Goal: Task Accomplishment & Management: Use online tool/utility

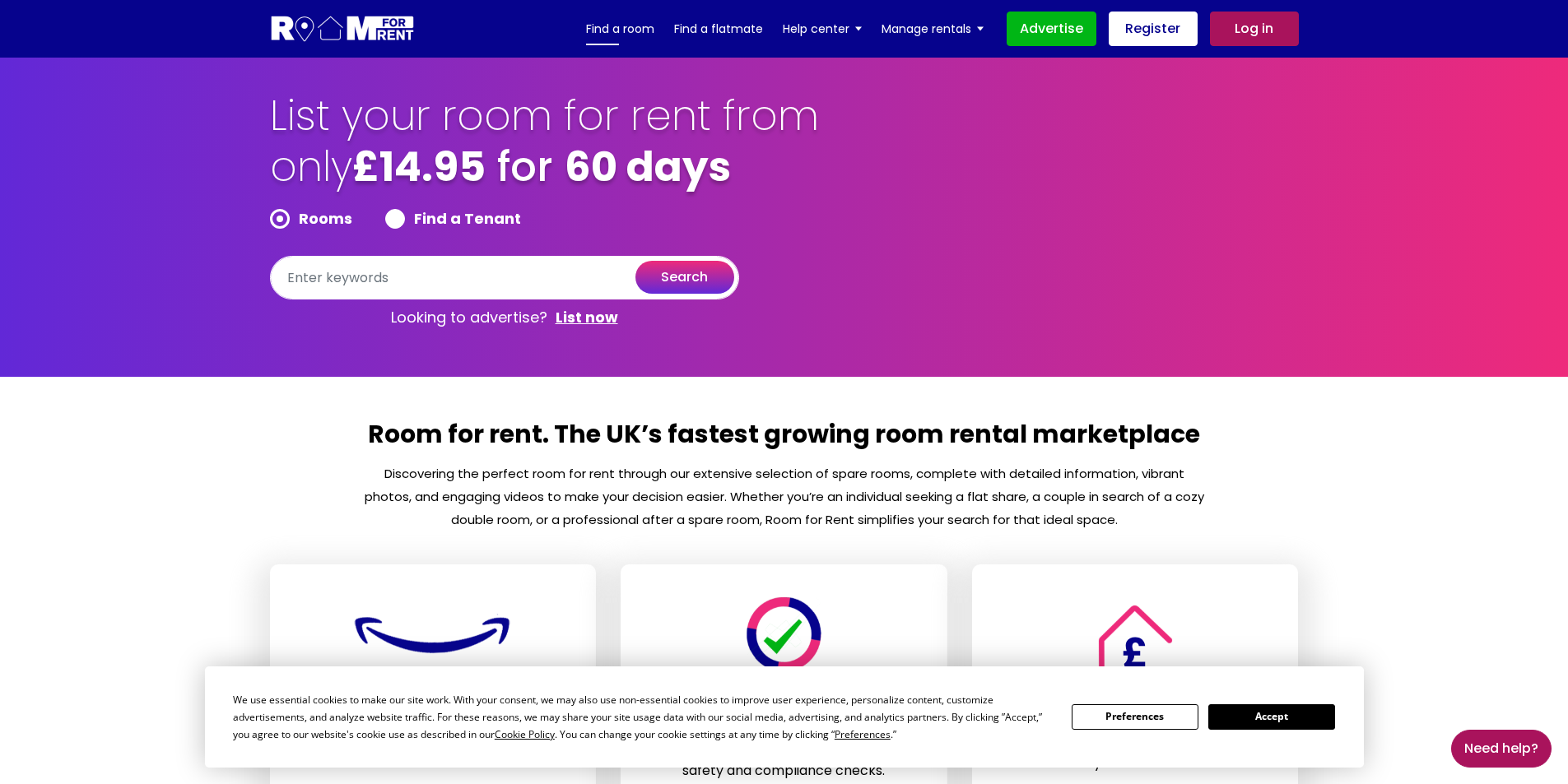
click at [640, 33] on link "Find a room" at bounding box center [620, 28] width 68 height 25
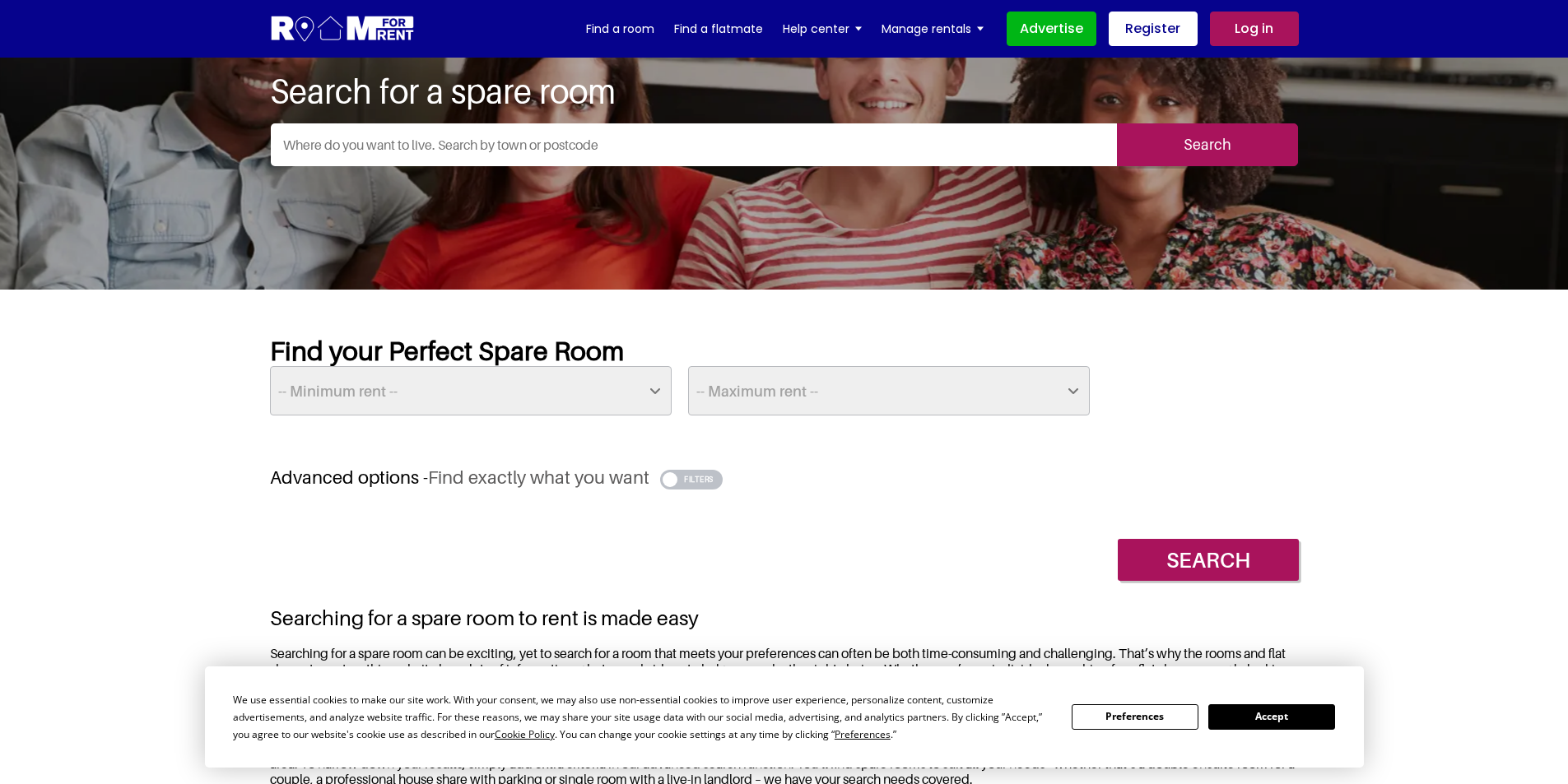
scroll to position [247, 0]
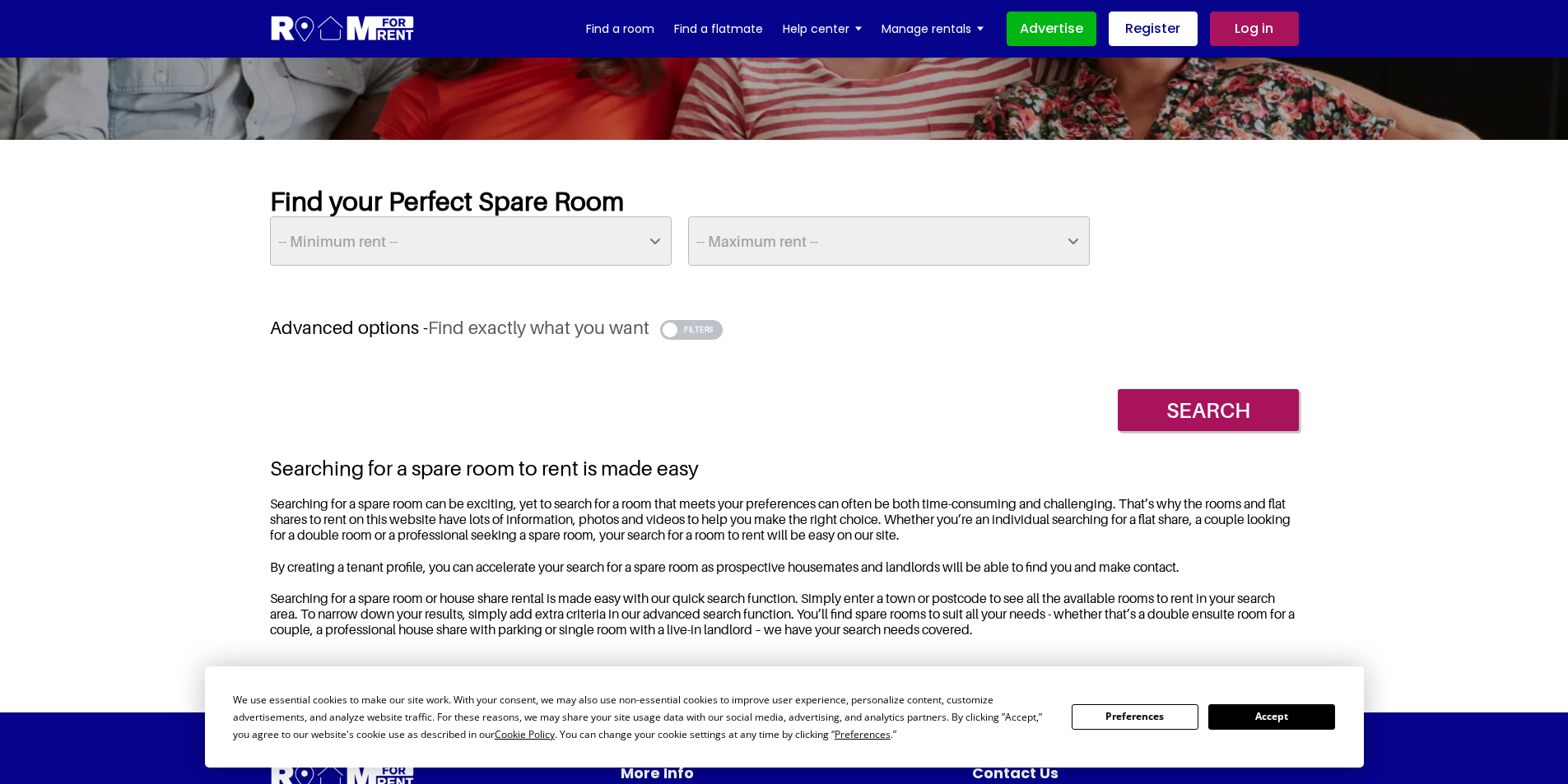
click at [543, 245] on select "-- Minimum rent -- £25 £50 £75 £100 £125 £150 £175 £200 £225 £250 £275 £300 £32…" at bounding box center [470, 241] width 401 height 50
select select "75"
click at [270, 217] on select "-- Minimum rent -- £25 £50 £75 £100 £125 £150 £175 £200 £225 £250 £275 £300 £32…" at bounding box center [470, 241] width 401 height 50
click at [781, 241] on select "-- Maximum rent -- £50 £75 £100 £125 £150 £175 £200 £225 £250 £275 £300 £325 £3…" at bounding box center [888, 241] width 401 height 50
select select "100"
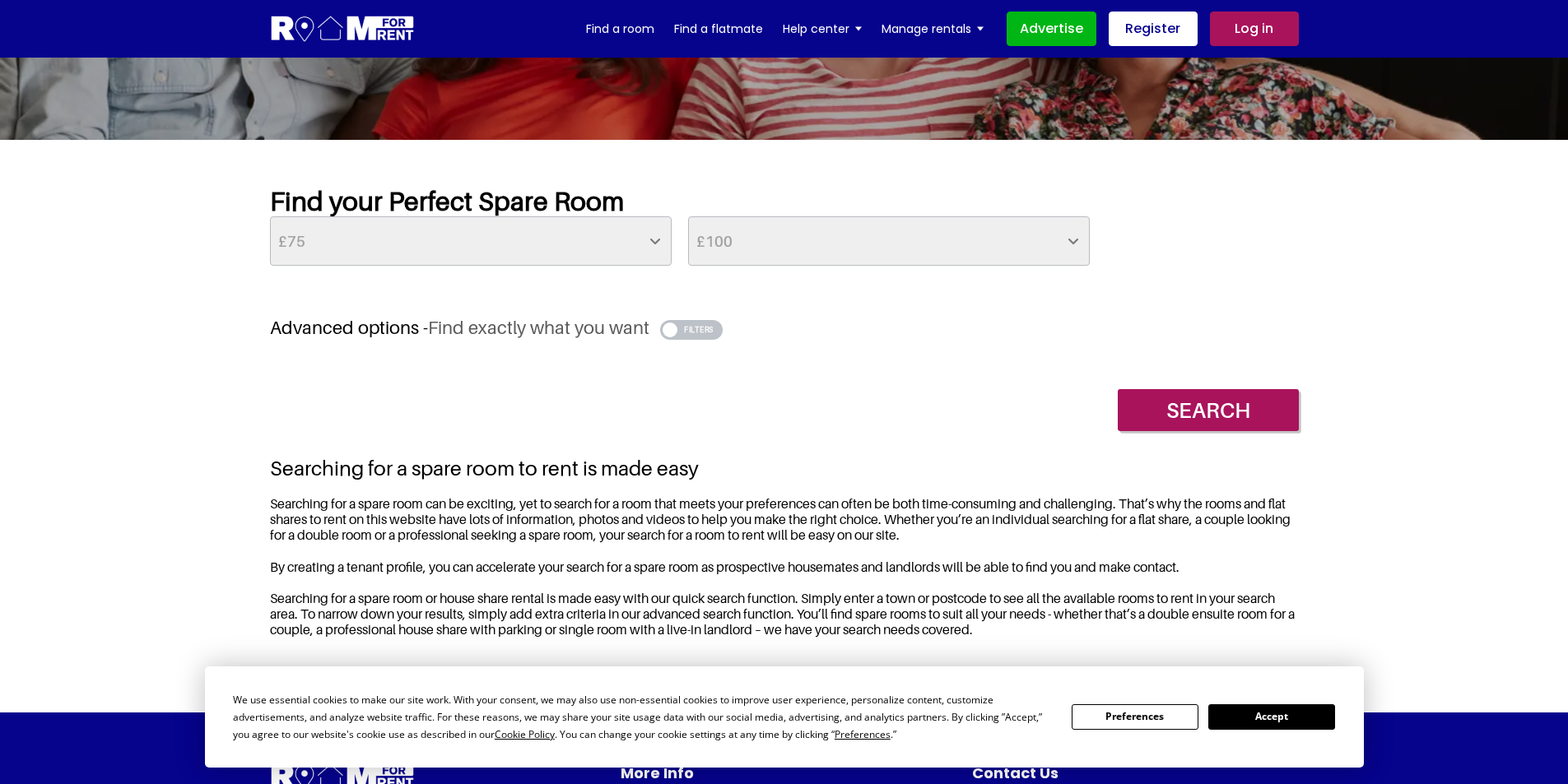
click at [688, 217] on select "-- Maximum rent -- £50 £75 £100 £125 £150 £175 £200 £225 £250 £275 £300 £325 £3…" at bounding box center [888, 241] width 401 height 50
click at [1205, 430] on input "Search" at bounding box center [1208, 410] width 181 height 42
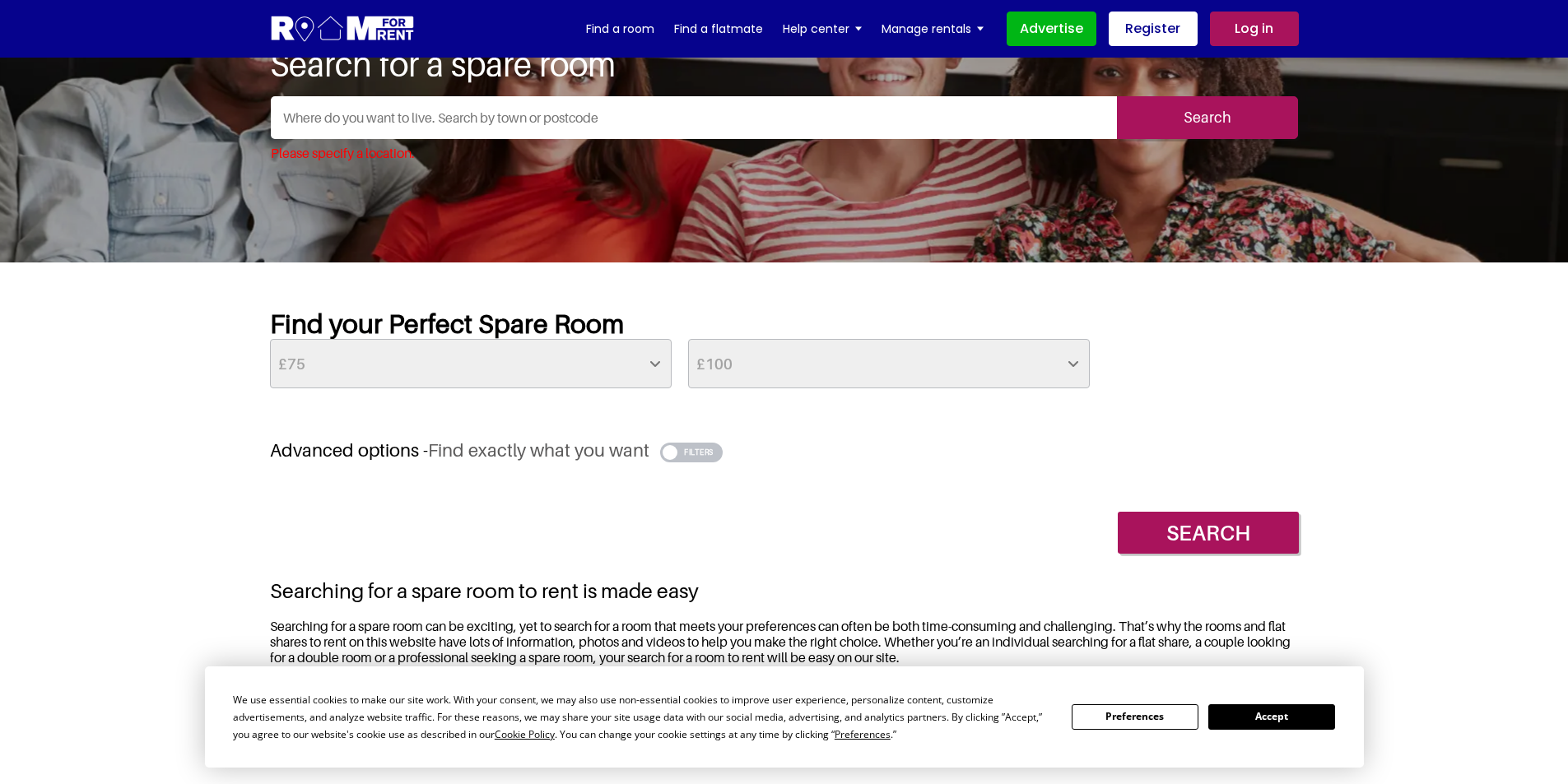
scroll to position [0, 0]
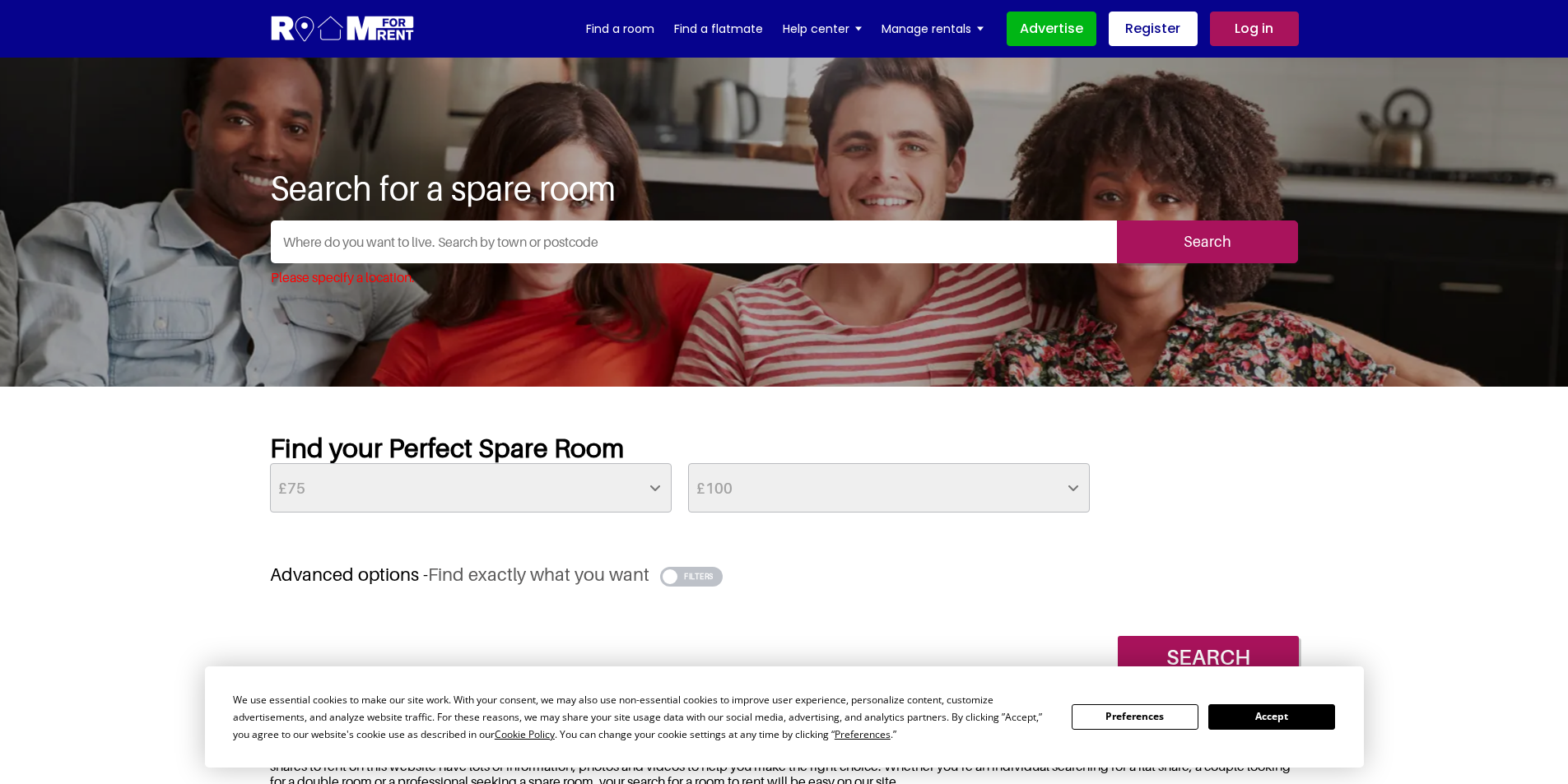
click at [628, 254] on input "text" at bounding box center [694, 241] width 846 height 43
click at [622, 248] on input "text" at bounding box center [694, 241] width 846 height 43
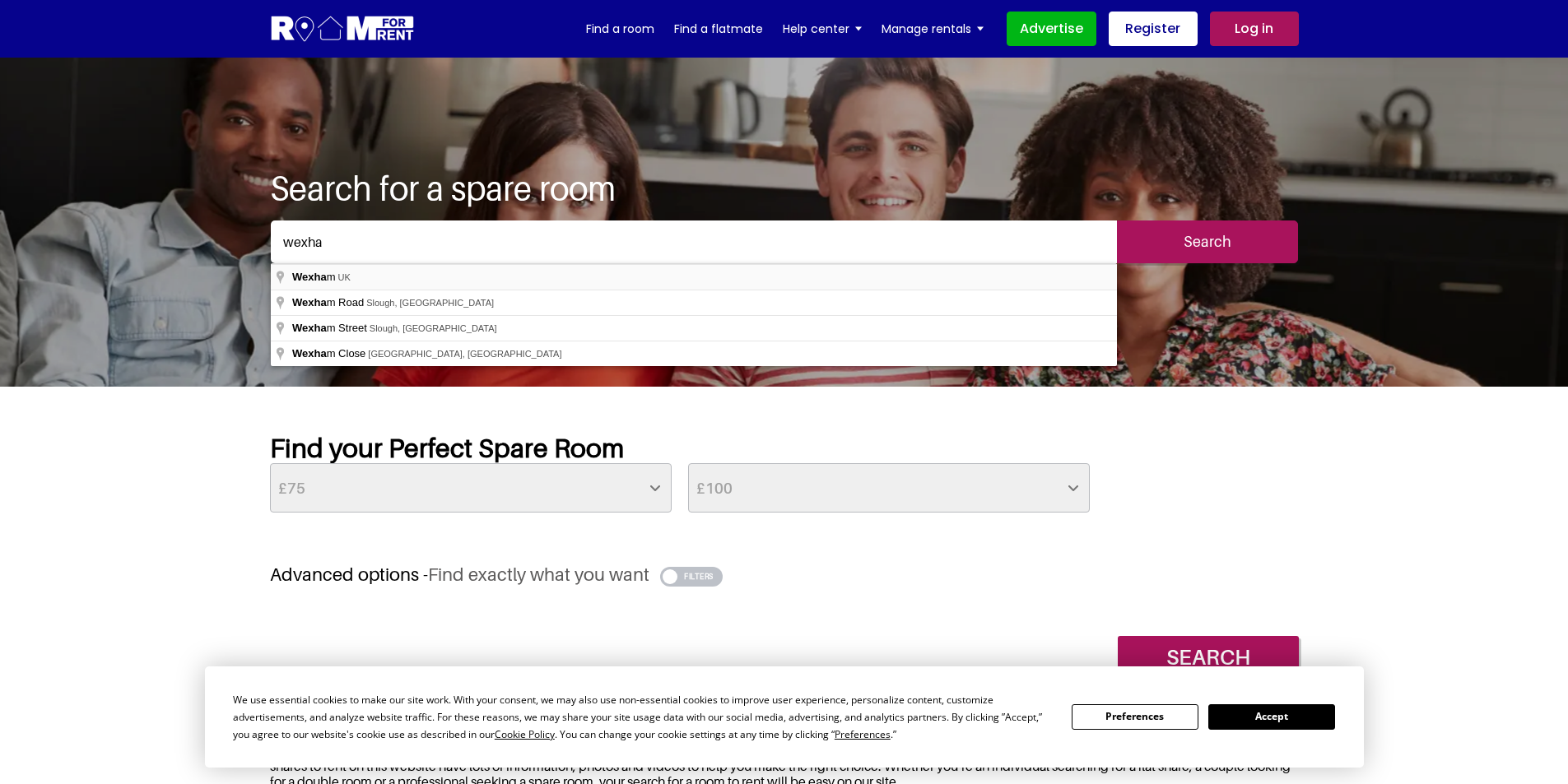
type input "Wexham, UK"
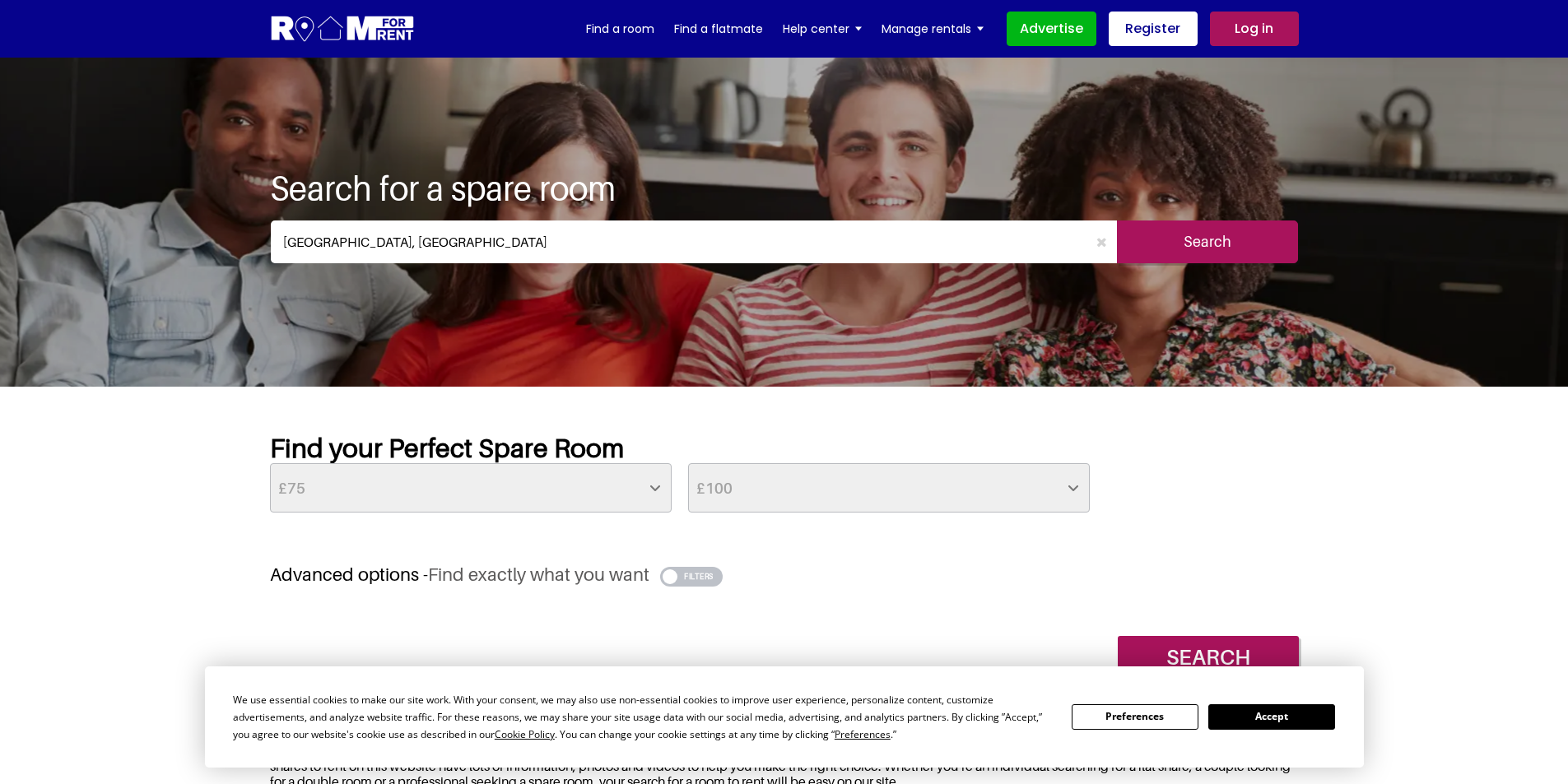
click at [1175, 248] on input "Search" at bounding box center [1207, 241] width 181 height 43
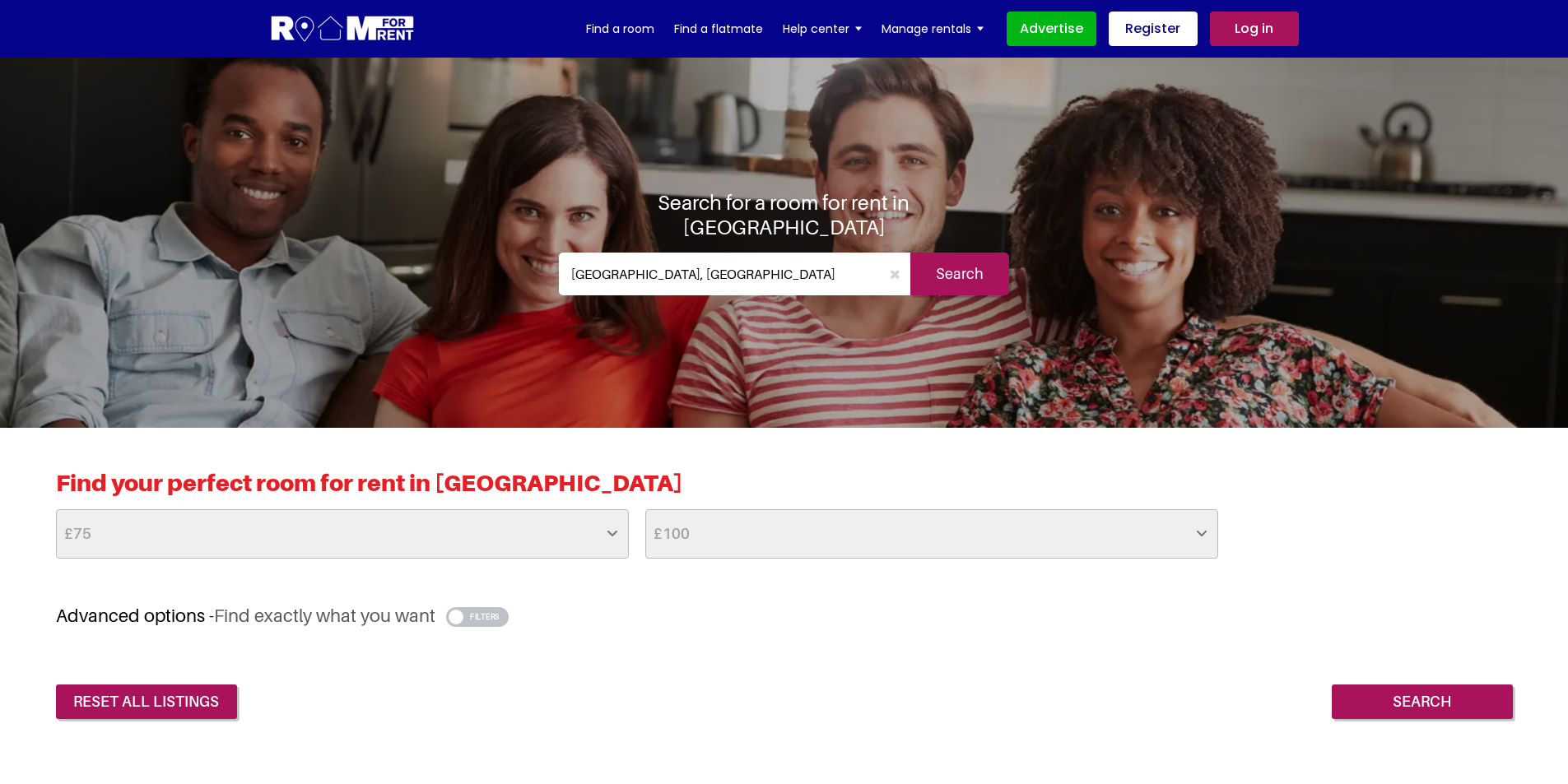
click at [954, 264] on input "Search" at bounding box center [960, 274] width 99 height 43
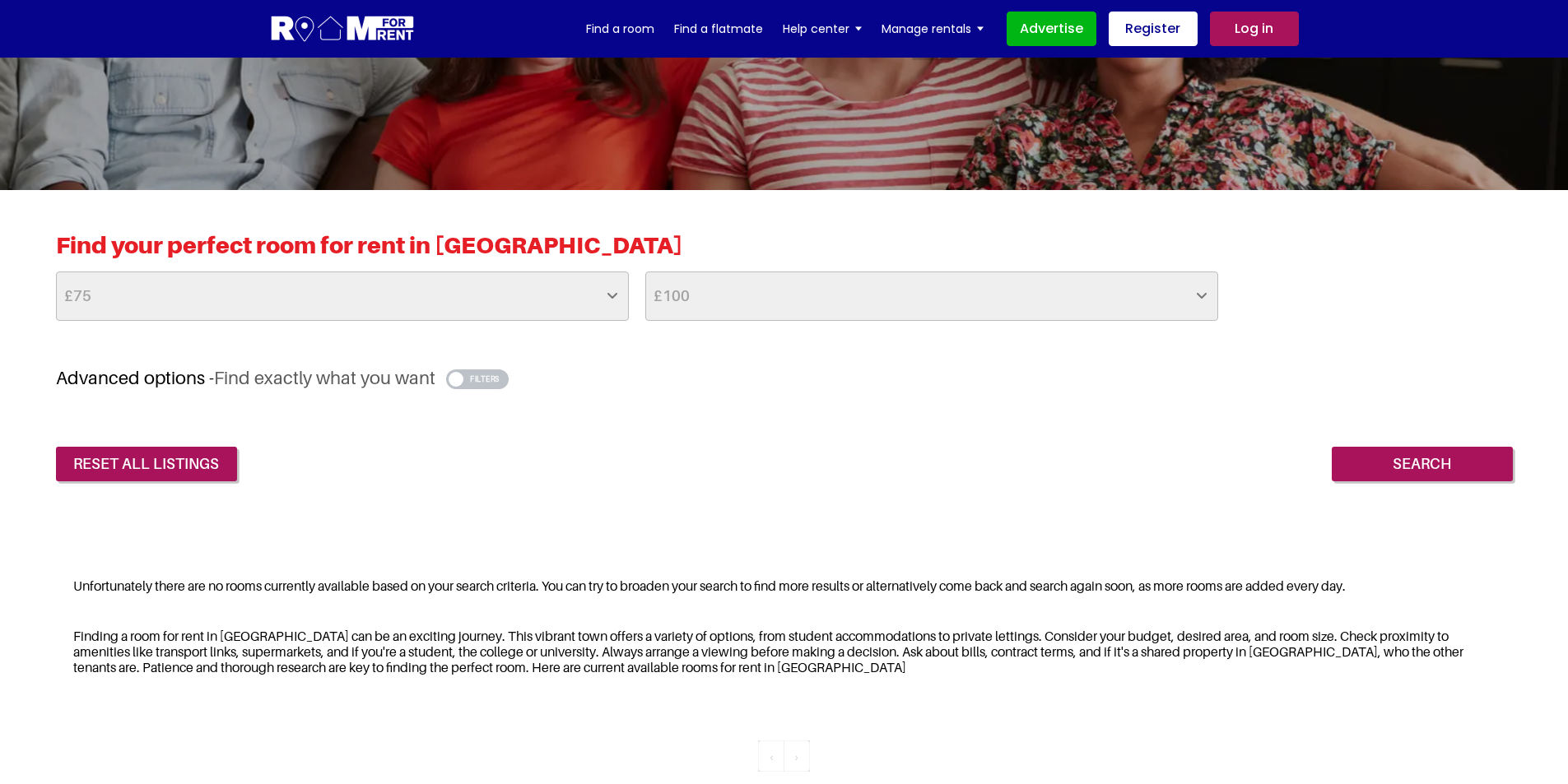
scroll to position [247, 0]
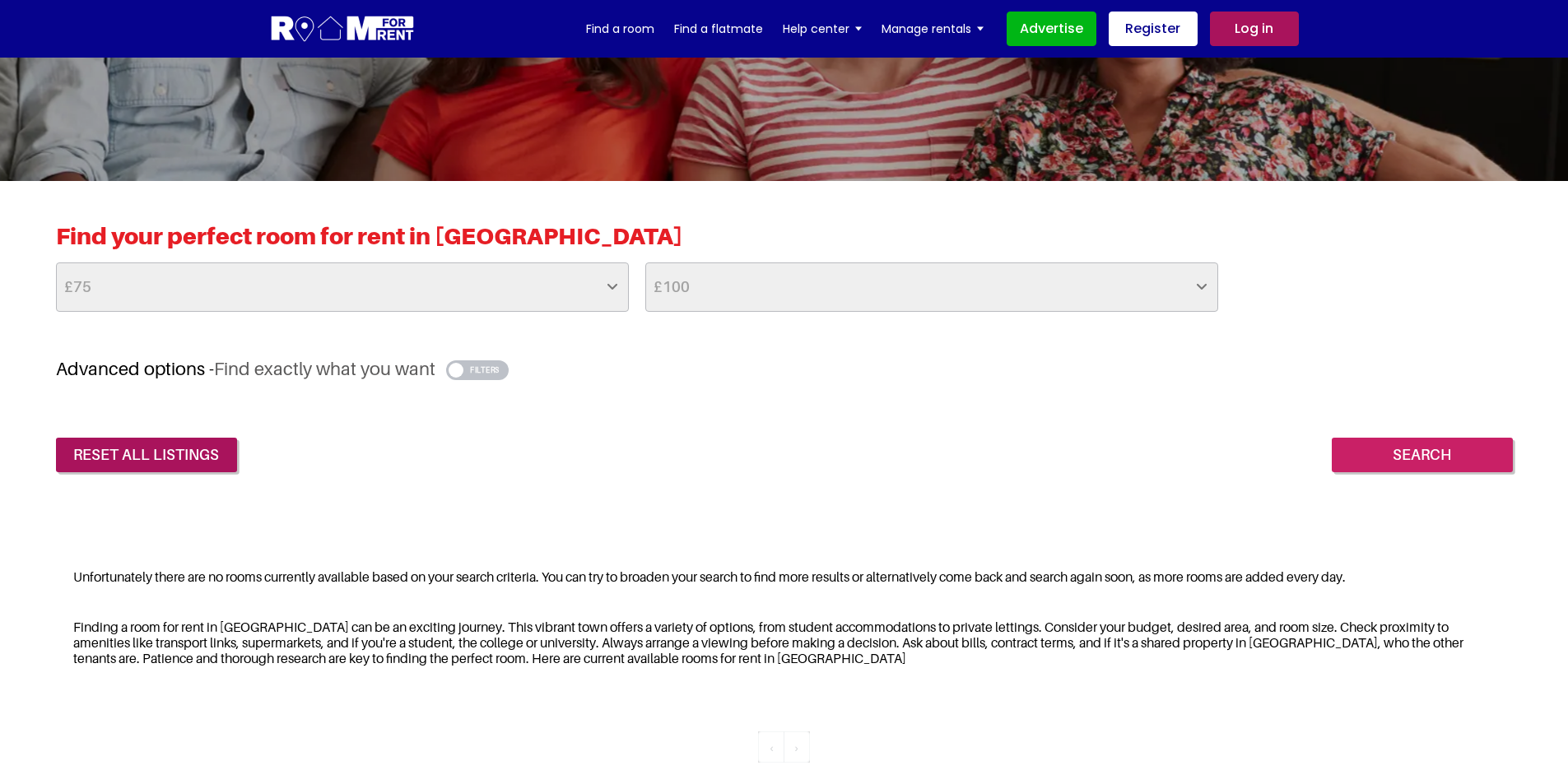
click at [1383, 455] on input "Search" at bounding box center [1422, 455] width 181 height 35
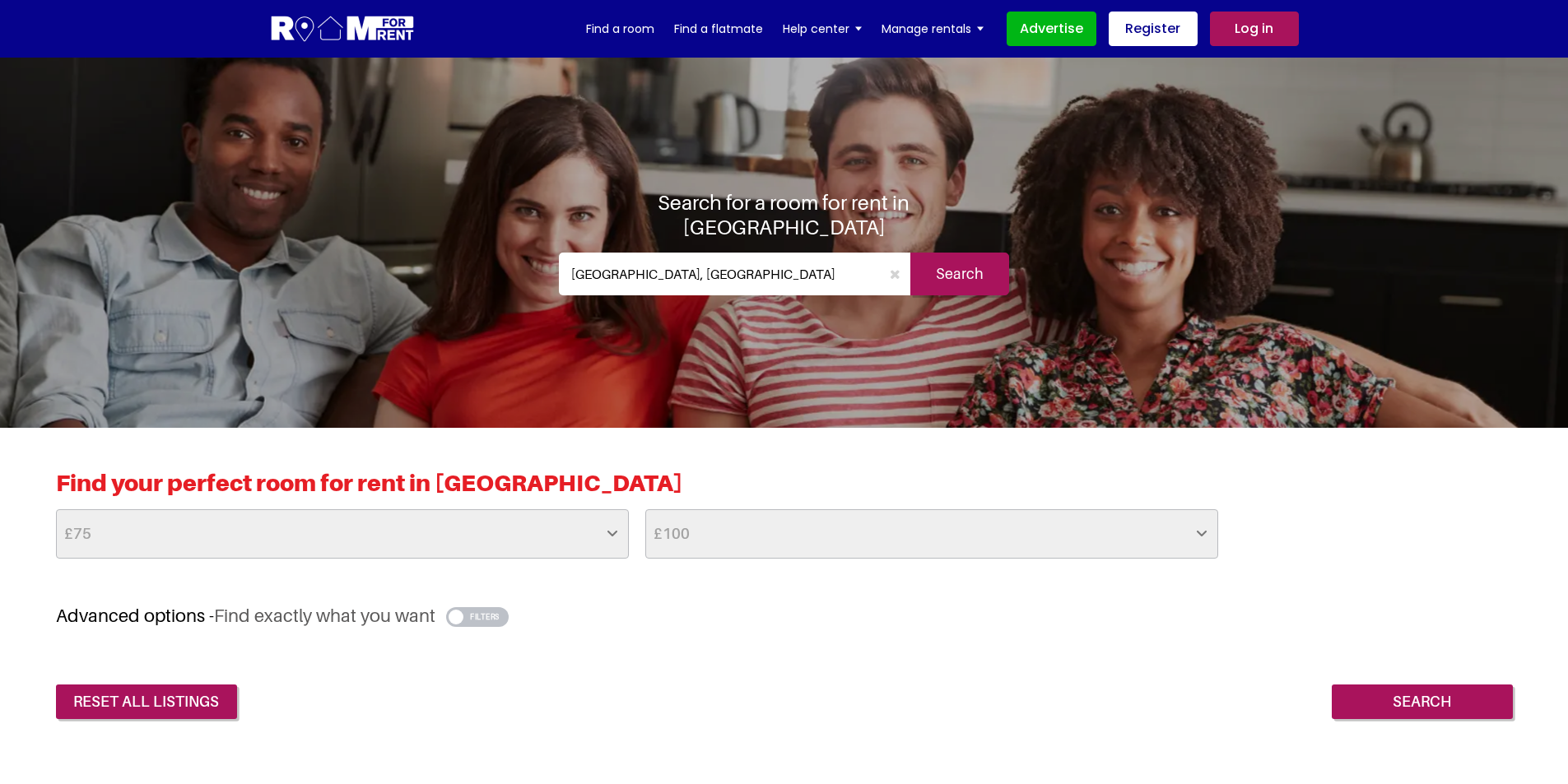
click at [781, 276] on input "Wexham, UK" at bounding box center [719, 274] width 321 height 43
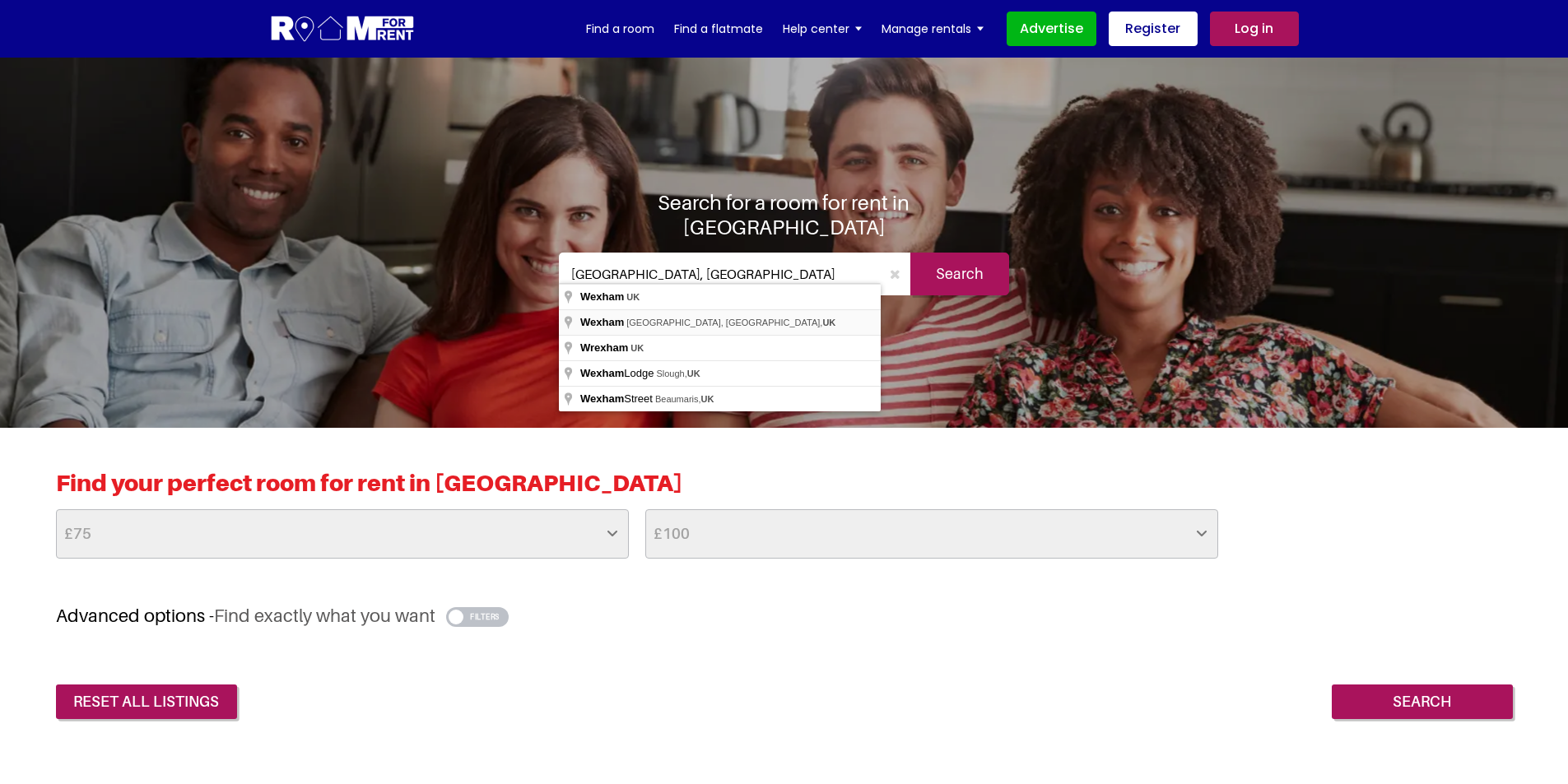
type input "[GEOGRAPHIC_DATA], [GEOGRAPHIC_DATA], [GEOGRAPHIC_DATA], [GEOGRAPHIC_DATA]"
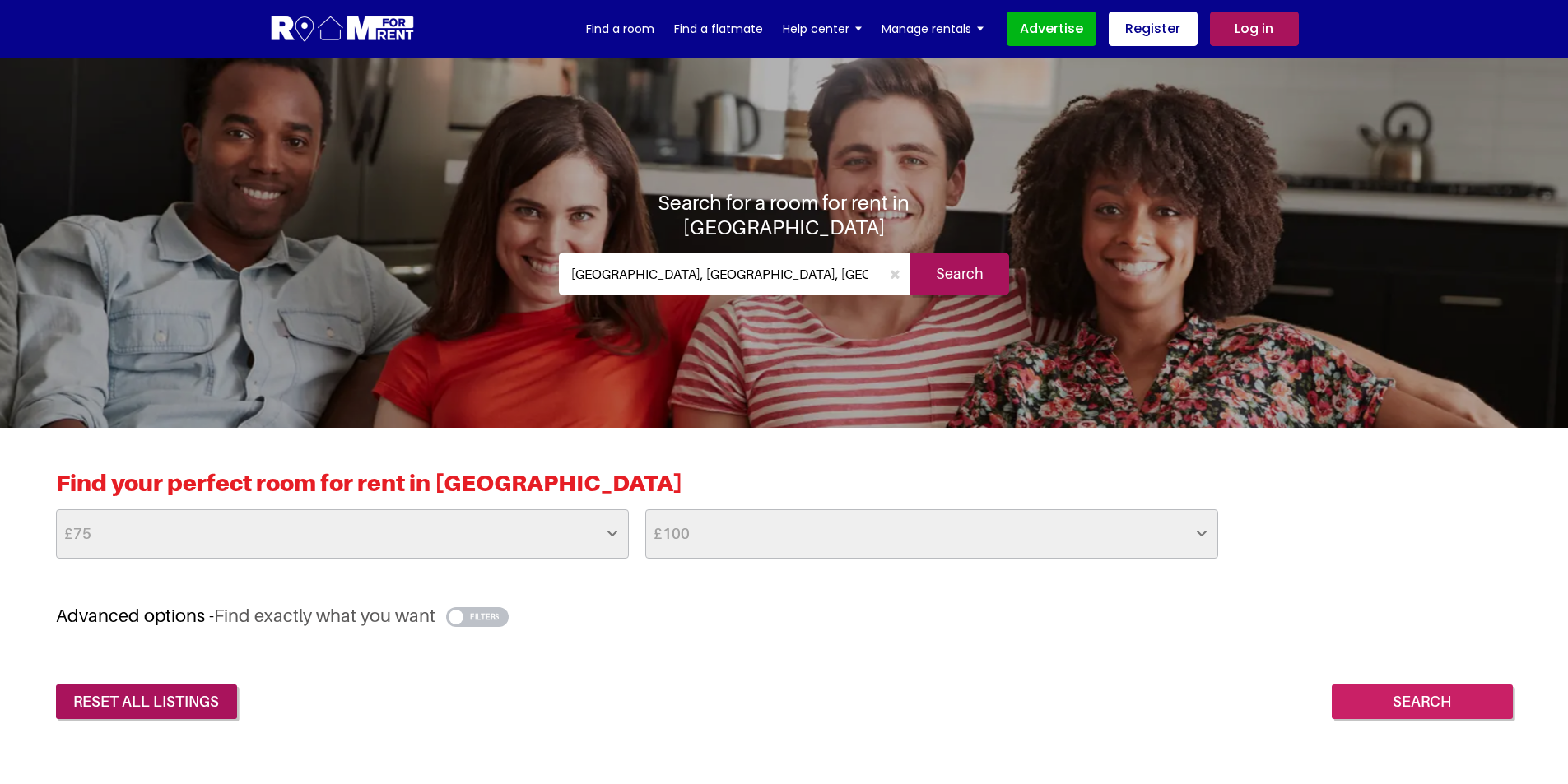
click at [1398, 698] on input "Search" at bounding box center [1422, 702] width 181 height 35
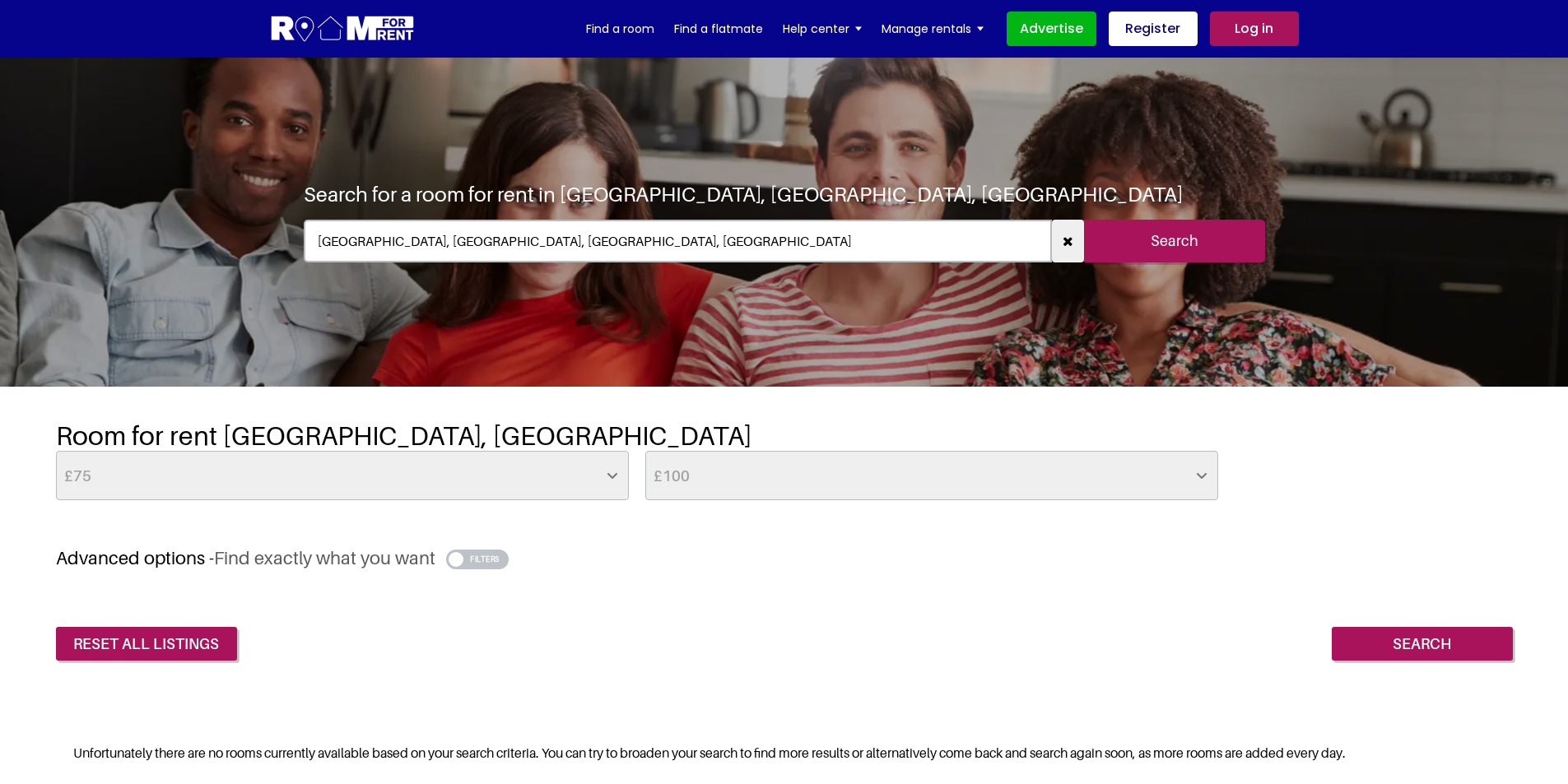
click at [749, 498] on select "-- No Max -- £50 £75 £100 £125 £150 £175 £200 £225 £250 £275 £300 £325 £350 £37…" at bounding box center [932, 476] width 573 height 50
select select "150"
click at [646, 451] on select "-- No Max -- £50 £75 £100 £125 £150 £175 £200 £225 £250 £275 £300 £325 £350 £37…" at bounding box center [932, 476] width 573 height 50
click at [1430, 640] on input "Search" at bounding box center [1422, 644] width 181 height 35
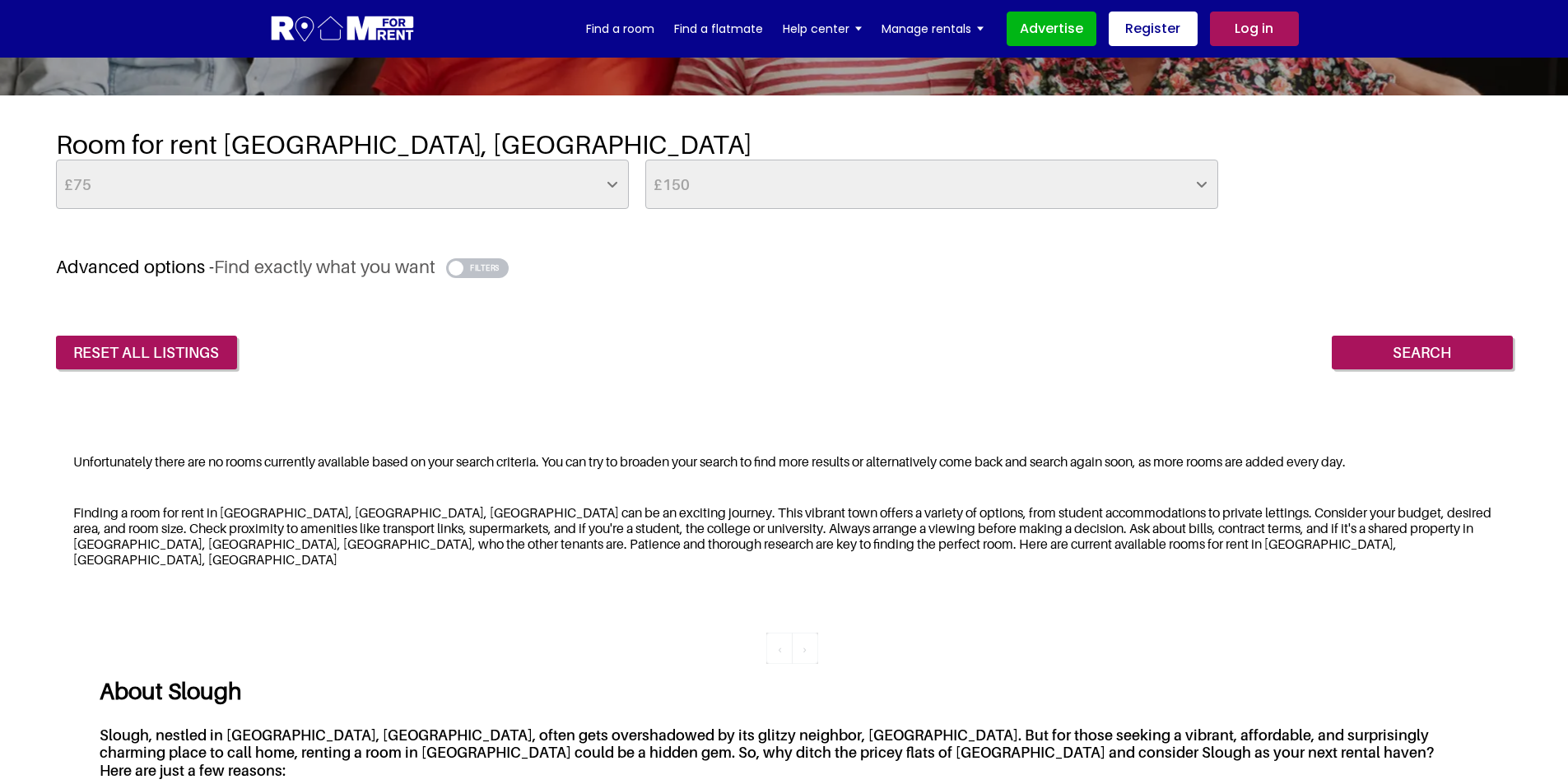
scroll to position [164, 0]
